Goal: Task Accomplishment & Management: Use online tool/utility

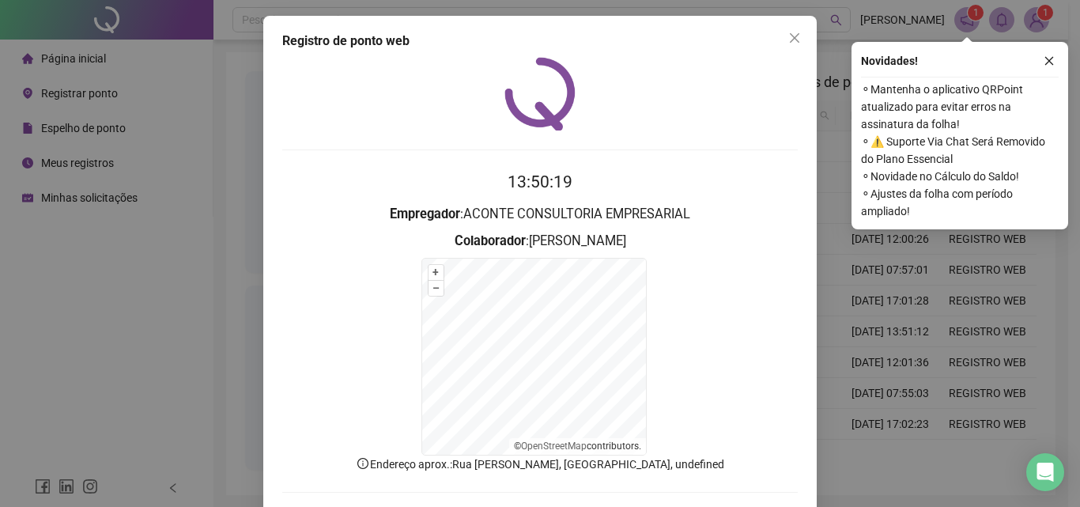
scroll to position [71, 0]
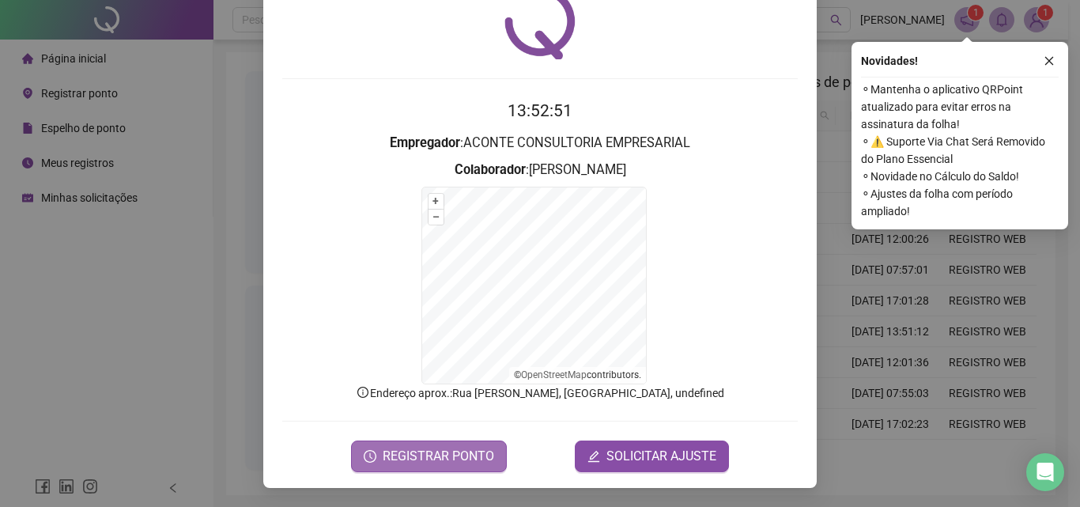
click at [429, 443] on button "REGISTRAR PONTO" at bounding box center [429, 457] width 156 height 32
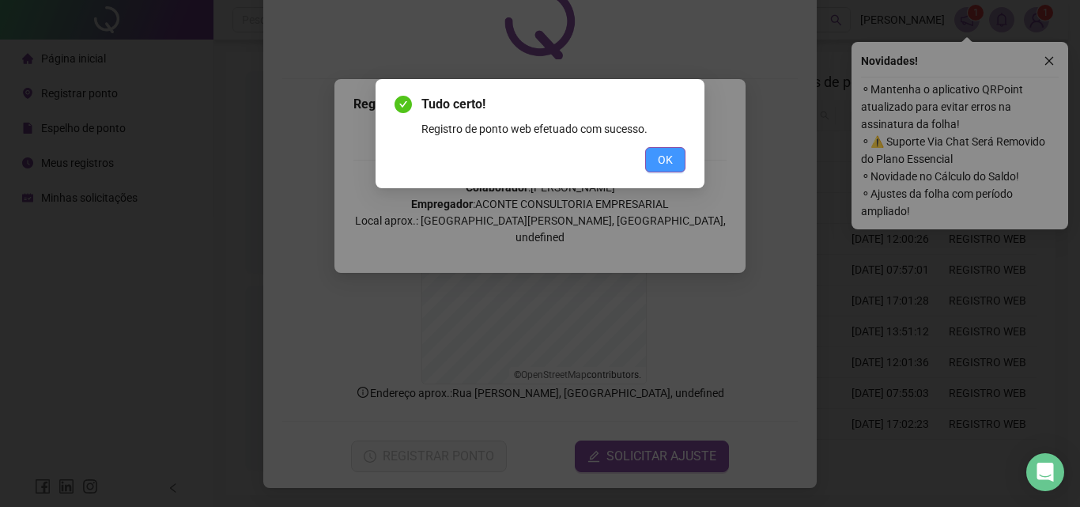
click at [671, 166] on span "OK" at bounding box center [665, 159] width 15 height 17
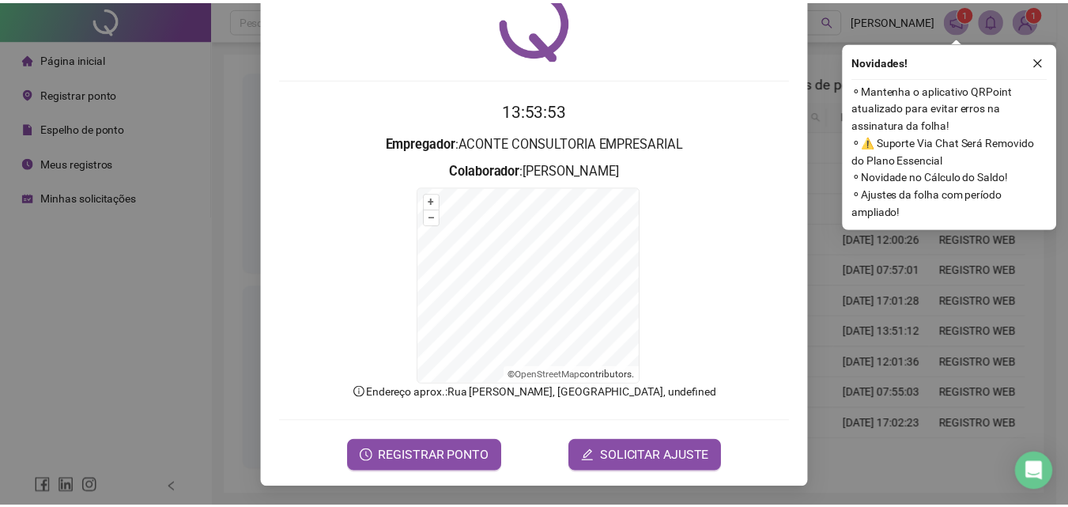
scroll to position [0, 0]
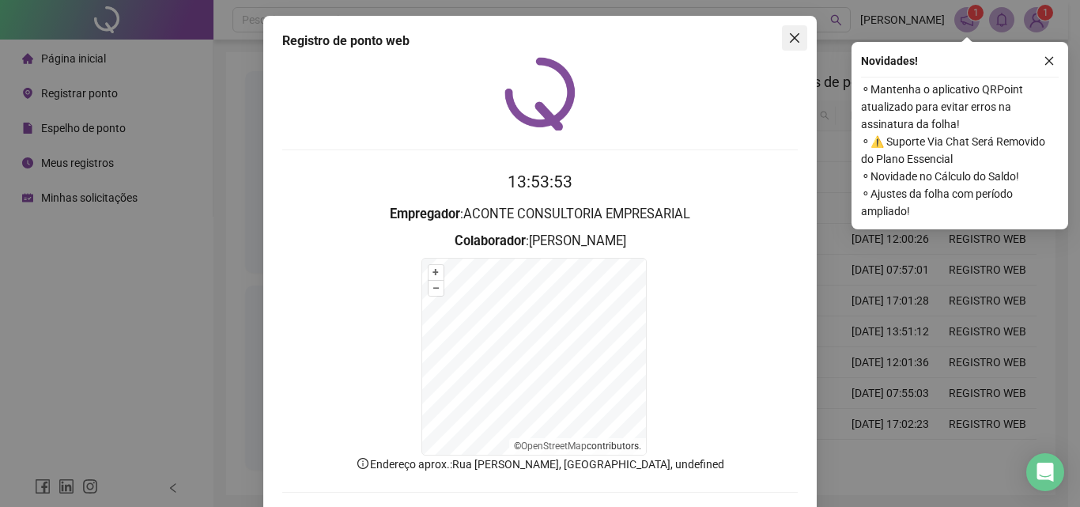
click at [792, 45] on button "Close" at bounding box center [794, 37] width 25 height 25
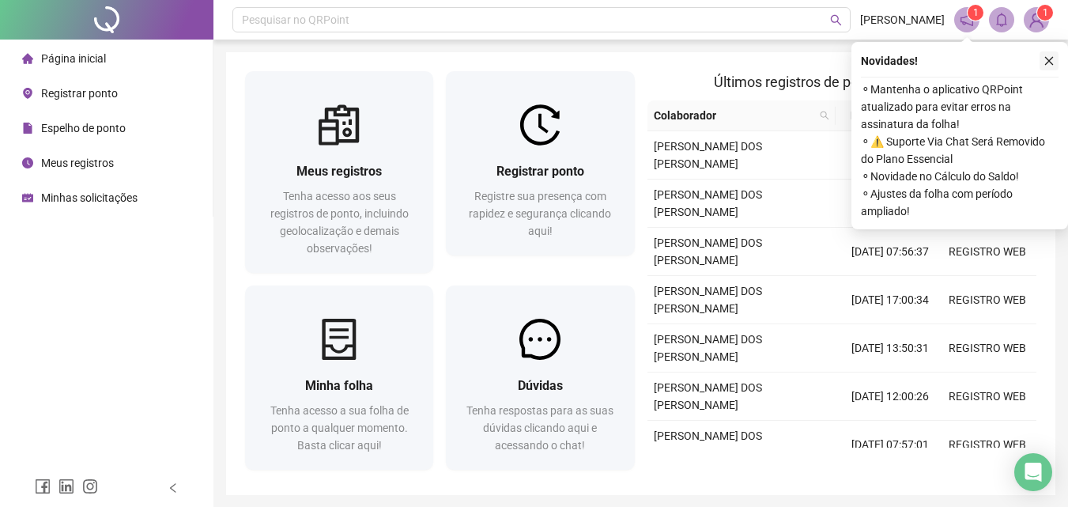
click at [1048, 62] on icon "close" at bounding box center [1050, 61] width 9 height 9
